Goal: Task Accomplishment & Management: Use online tool/utility

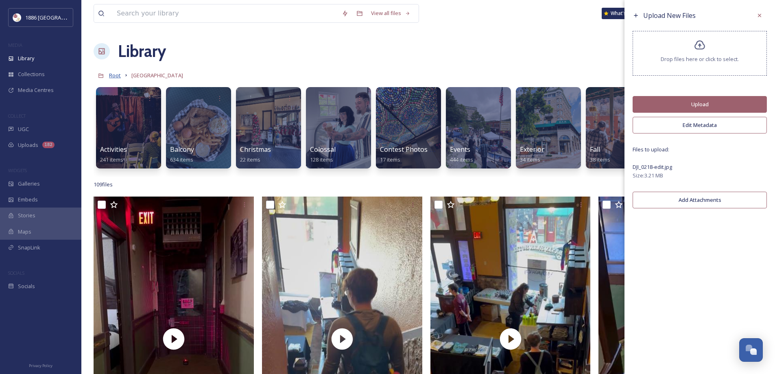
scroll to position [0, 800]
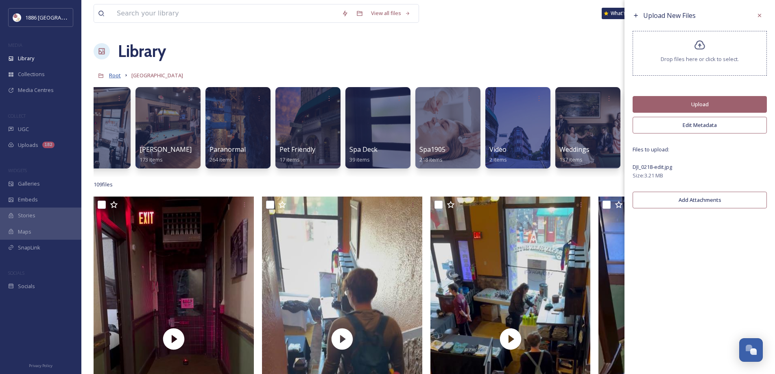
click at [118, 75] on span "Root" at bounding box center [115, 75] width 12 height 7
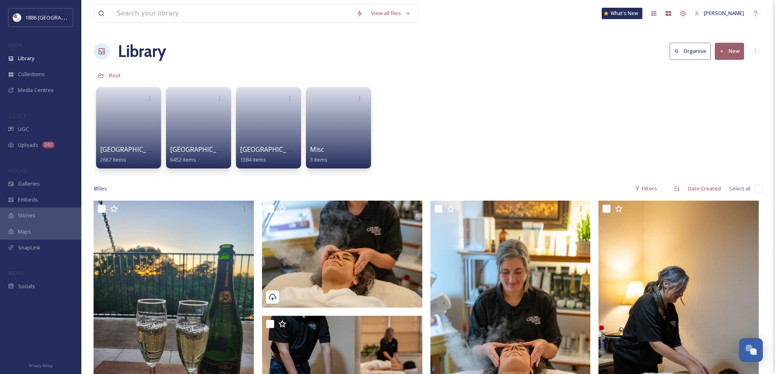
click at [733, 51] on button "New" at bounding box center [729, 51] width 29 height 17
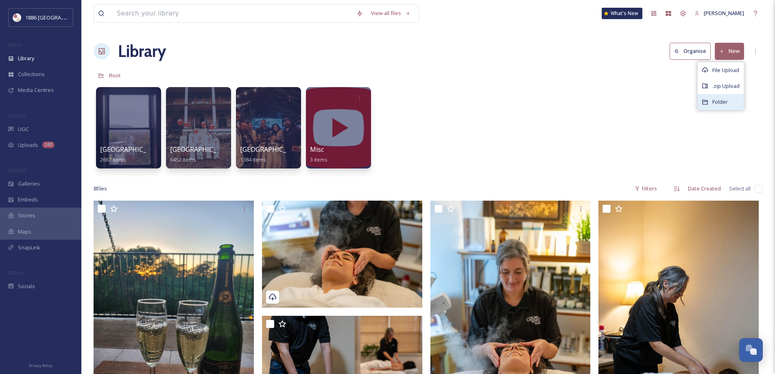
click at [737, 98] on div "Folder" at bounding box center [721, 102] width 46 height 16
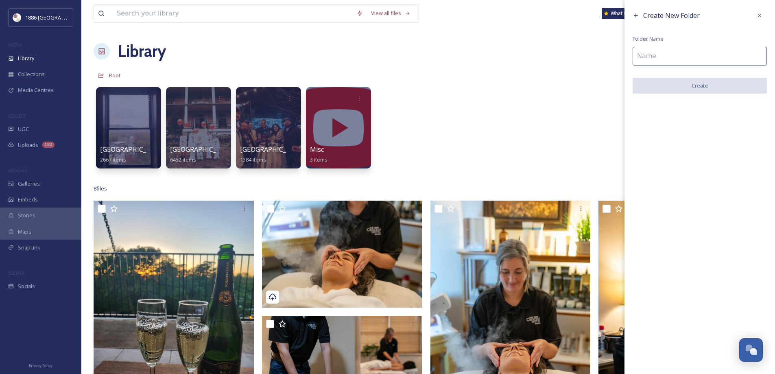
click at [691, 56] on input at bounding box center [700, 56] width 134 height 19
type input "Logos"
click at [697, 84] on button "Create" at bounding box center [700, 86] width 134 height 17
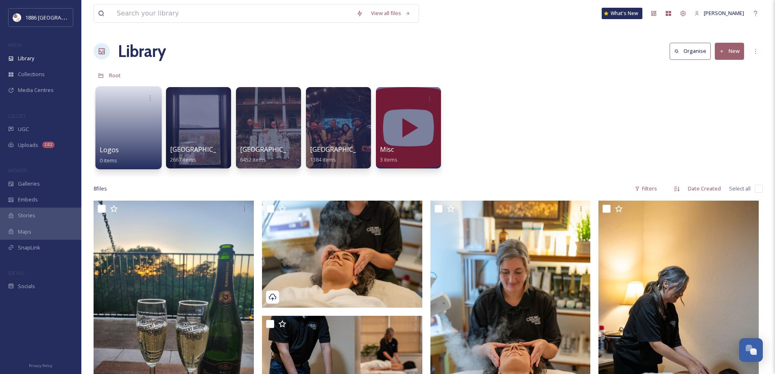
click at [134, 140] on link at bounding box center [129, 124] width 58 height 39
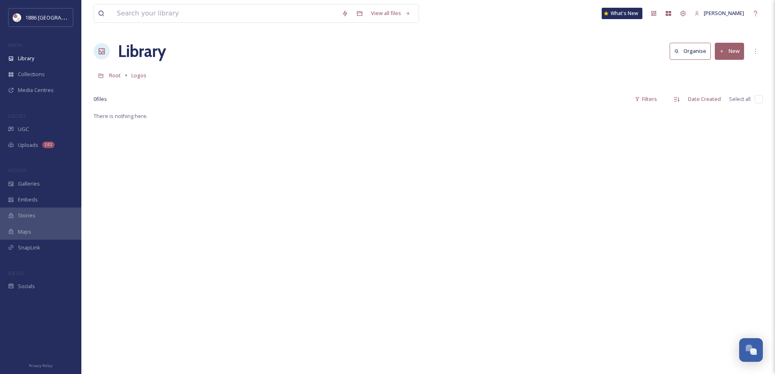
click at [739, 49] on button "New" at bounding box center [729, 51] width 29 height 17
click at [723, 76] on div "File Upload" at bounding box center [721, 70] width 46 height 16
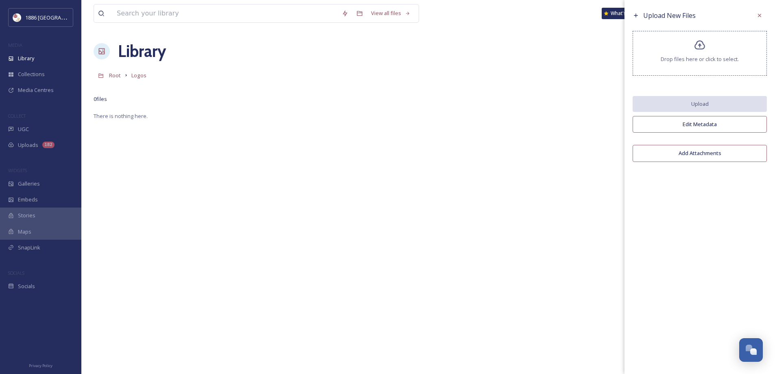
click at [680, 63] on div "Drop files here or click to select." at bounding box center [700, 53] width 134 height 45
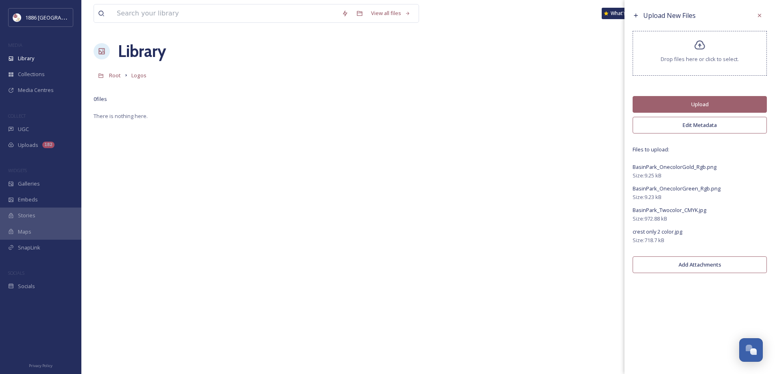
click at [663, 60] on span "Drop files here or click to select." at bounding box center [700, 59] width 78 height 8
click at [688, 52] on div "Drop files here or click to select." at bounding box center [700, 53] width 134 height 45
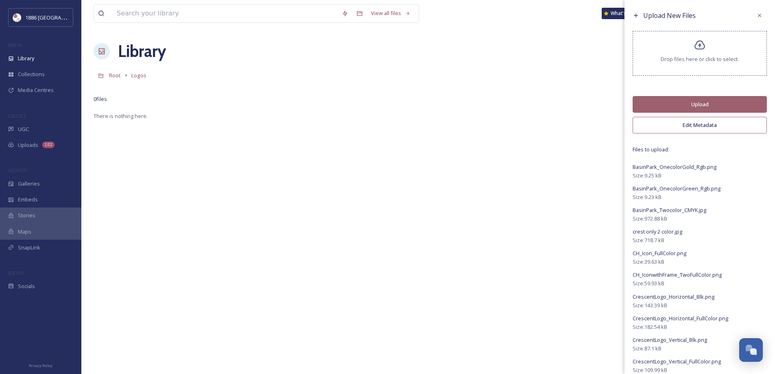
click at [691, 103] on button "Upload" at bounding box center [700, 104] width 134 height 17
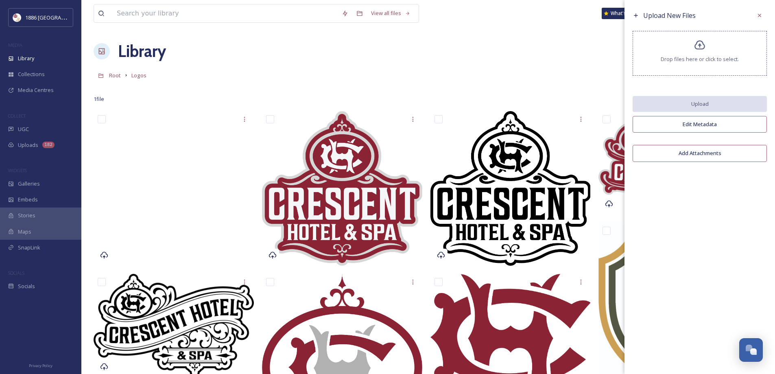
click at [683, 52] on div "Drop files here or click to select." at bounding box center [700, 53] width 134 height 45
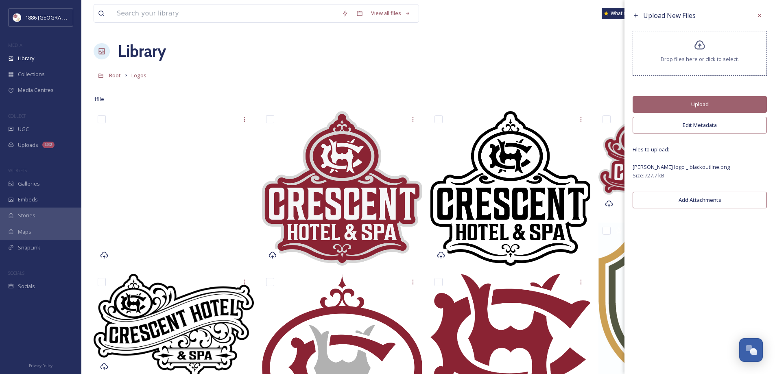
click at [701, 46] on icon at bounding box center [700, 44] width 11 height 9
click at [691, 68] on div "Drop files here or click to select." at bounding box center [700, 53] width 134 height 45
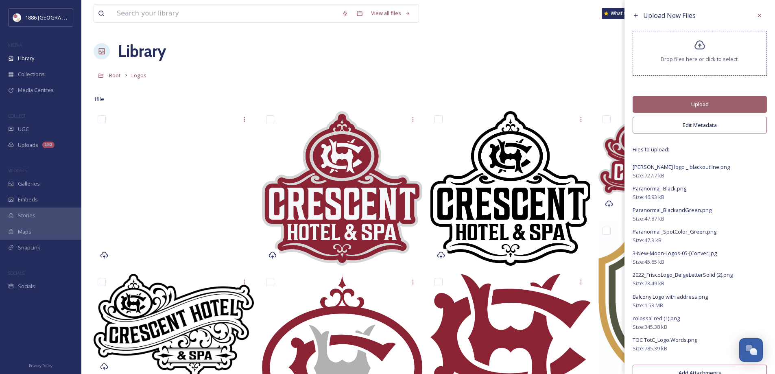
click at [717, 98] on button "Upload" at bounding box center [700, 104] width 134 height 17
